Goal: Task Accomplishment & Management: Complete application form

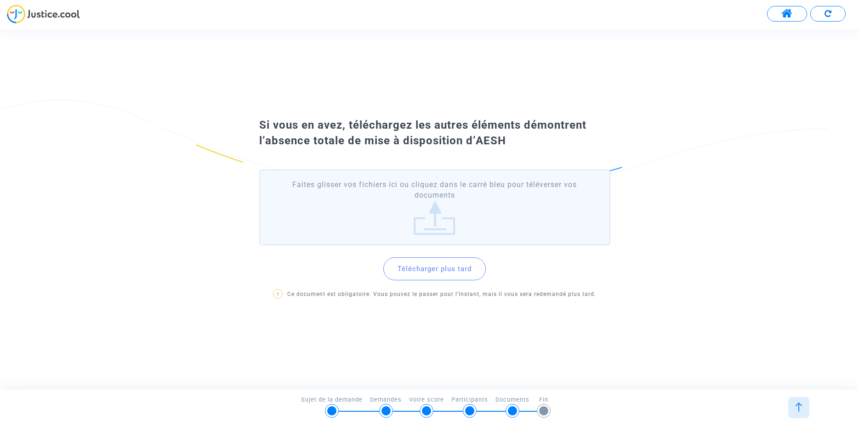
click at [427, 223] on label "Faites glisser vos fichiers ici ou cliquez dans le carré bleu pour téléverser v…" at bounding box center [434, 208] width 351 height 76
click at [0, 0] on input "Faites glisser vos fichiers ici ou cliquez dans le carré bleu pour téléverser v…" at bounding box center [0, 0] width 0 height 0
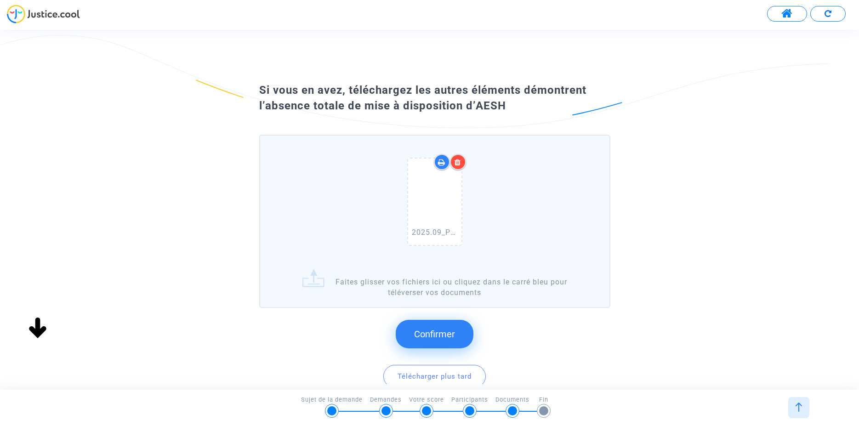
click at [441, 329] on span "Confirmer" at bounding box center [434, 334] width 41 height 11
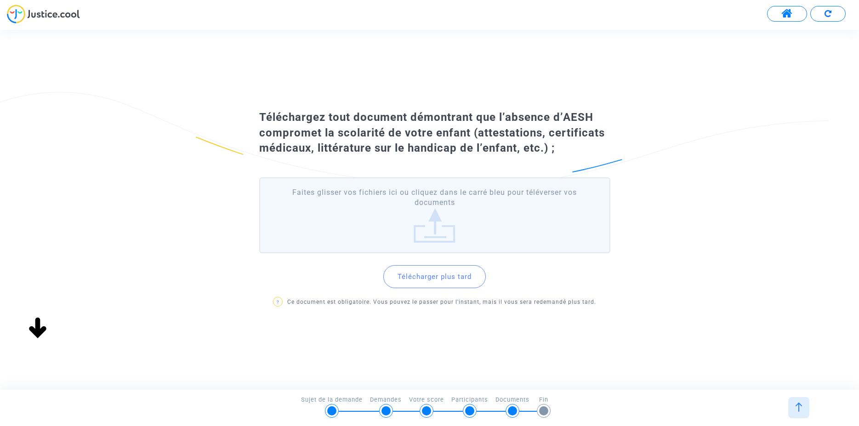
click at [444, 277] on button "Télécharger plus tard" at bounding box center [434, 276] width 102 height 23
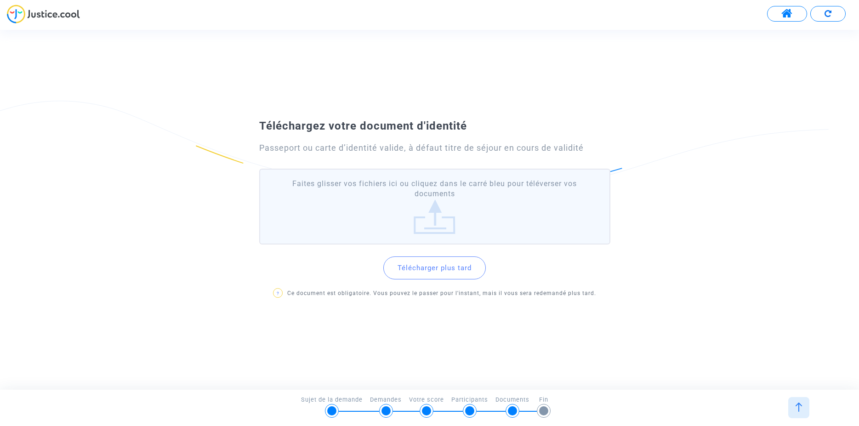
click at [429, 218] on label "Faites glisser vos fichiers ici ou cliquez dans le carré bleu pour téléverser v…" at bounding box center [434, 207] width 351 height 76
click at [0, 0] on input "Faites glisser vos fichiers ici ou cliquez dans le carré bleu pour téléverser v…" at bounding box center [0, 0] width 0 height 0
click at [439, 269] on button "Télécharger plus tard" at bounding box center [434, 267] width 102 height 23
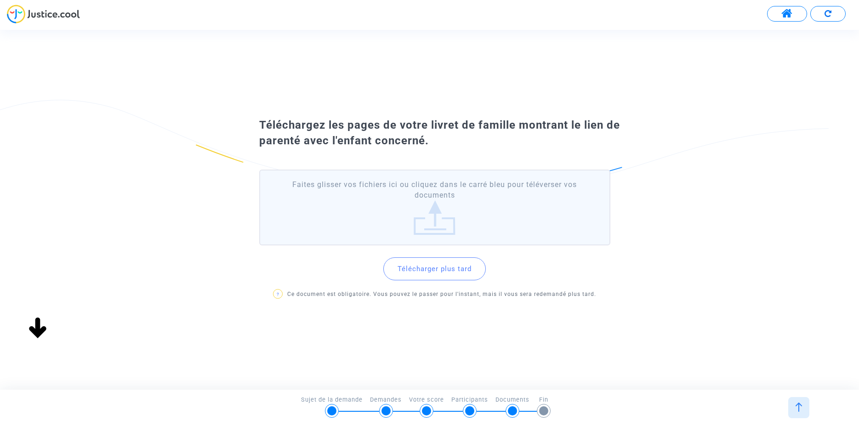
click at [439, 269] on button "Télécharger plus tard" at bounding box center [434, 268] width 102 height 23
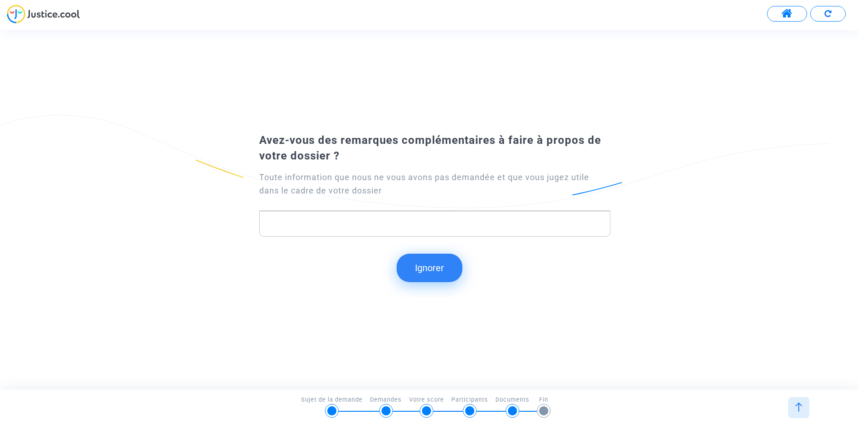
click at [293, 221] on p "Rich Text Editor, main" at bounding box center [434, 223] width 341 height 11
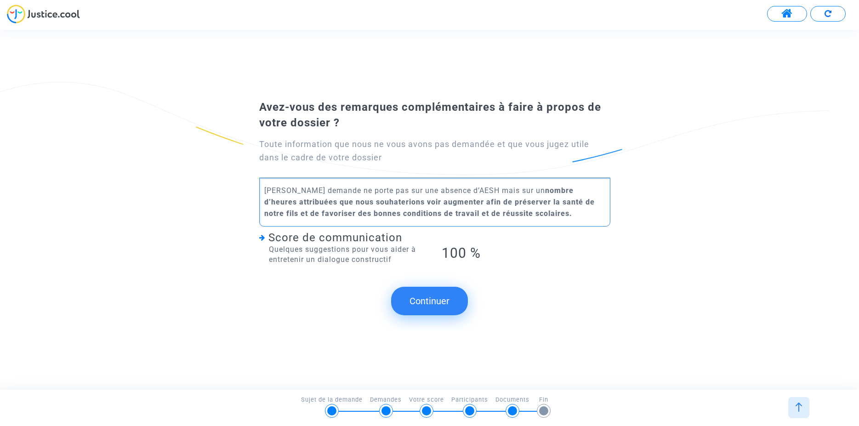
drag, startPoint x: 602, startPoint y: 190, endPoint x: 621, endPoint y: 188, distance: 18.9
click at [603, 190] on p "Ma demande ne porte pas sur une absence d’AESH mais sur un nombre d’heures attr…" at bounding box center [434, 202] width 341 height 34
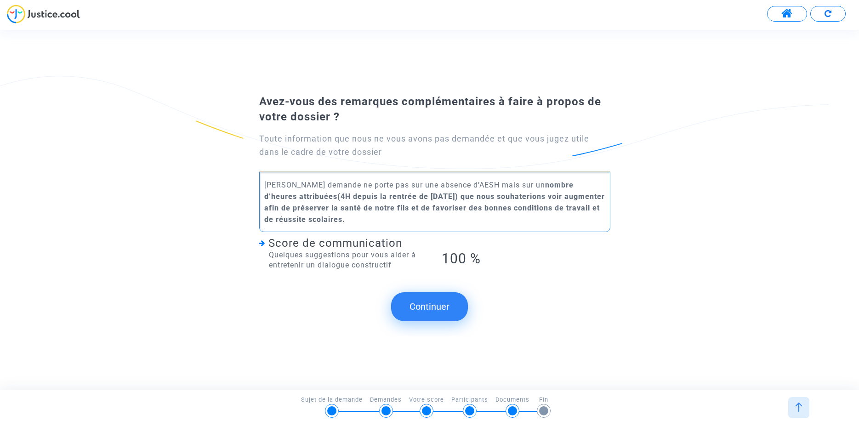
click at [583, 193] on strong "nombre d’heures attribuées(4H depuis la rentrée de [DATE]) que nous souhaterion…" at bounding box center [434, 202] width 341 height 43
click at [432, 310] on button "Continuer" at bounding box center [429, 306] width 77 height 28
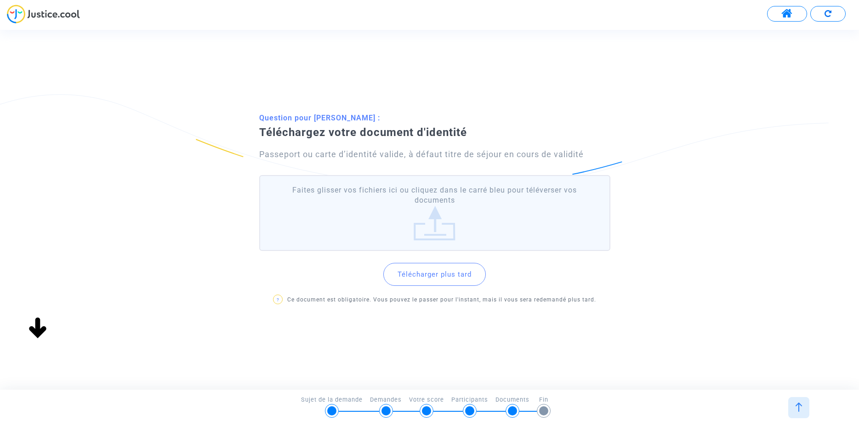
click at [449, 278] on button "Télécharger plus tard" at bounding box center [434, 274] width 102 height 23
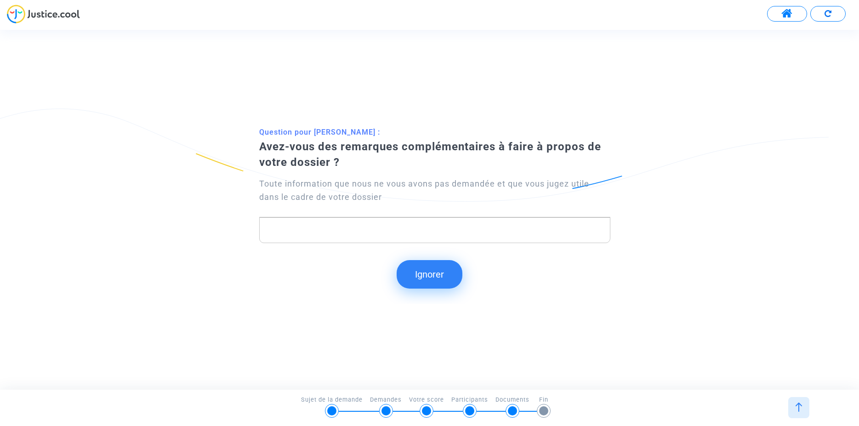
click at [424, 275] on button "Ignorer" at bounding box center [430, 274] width 66 height 28
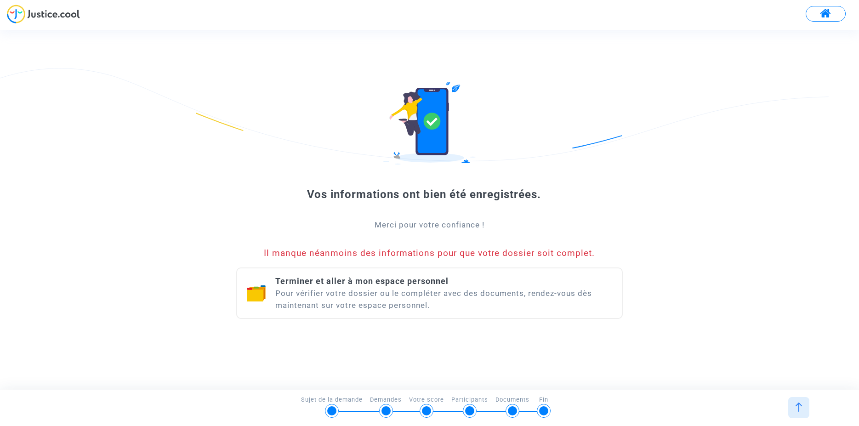
click at [455, 319] on div "Terminer et aller à mon espace personnel Pour vérifier votre dossier ou le comp…" at bounding box center [429, 292] width 387 height 51
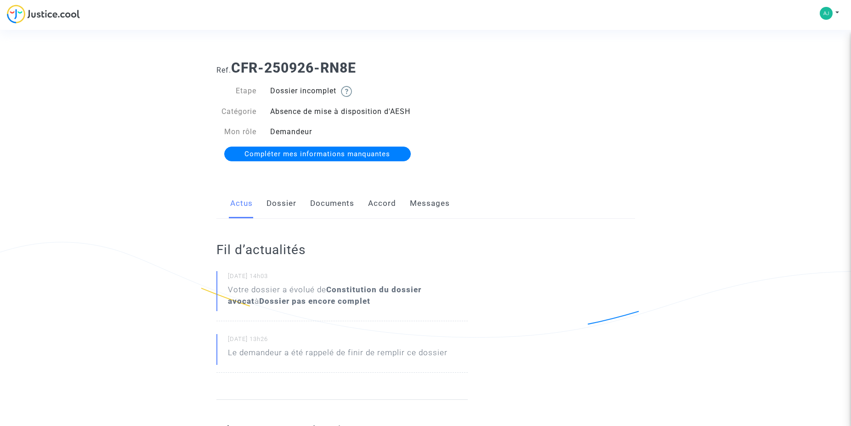
click at [333, 155] on span "Compléter mes informations manquantes" at bounding box center [318, 154] width 146 height 8
